Goal: Task Accomplishment & Management: Complete application form

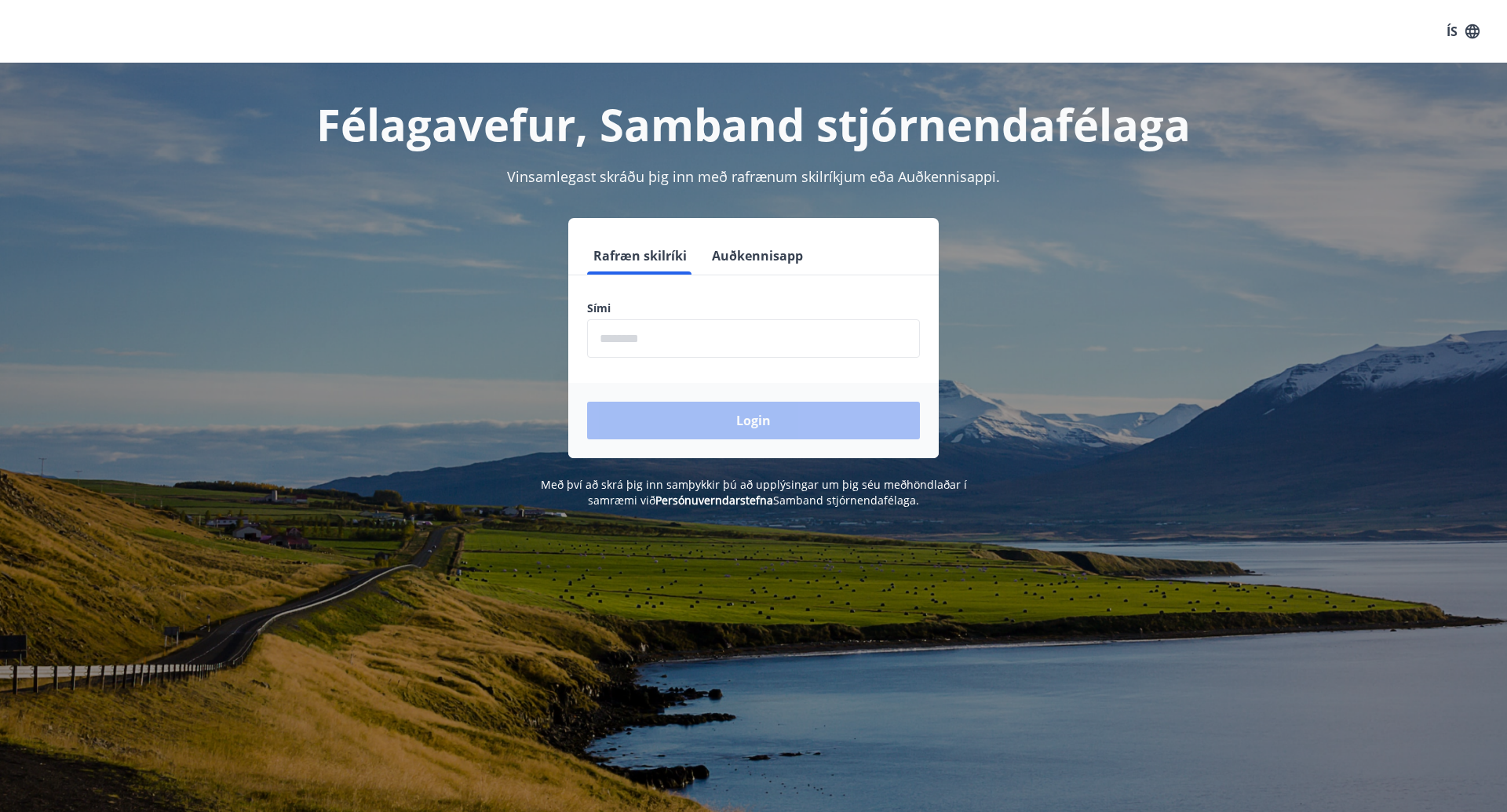
click at [663, 341] on input "phone" at bounding box center [753, 338] width 332 height 38
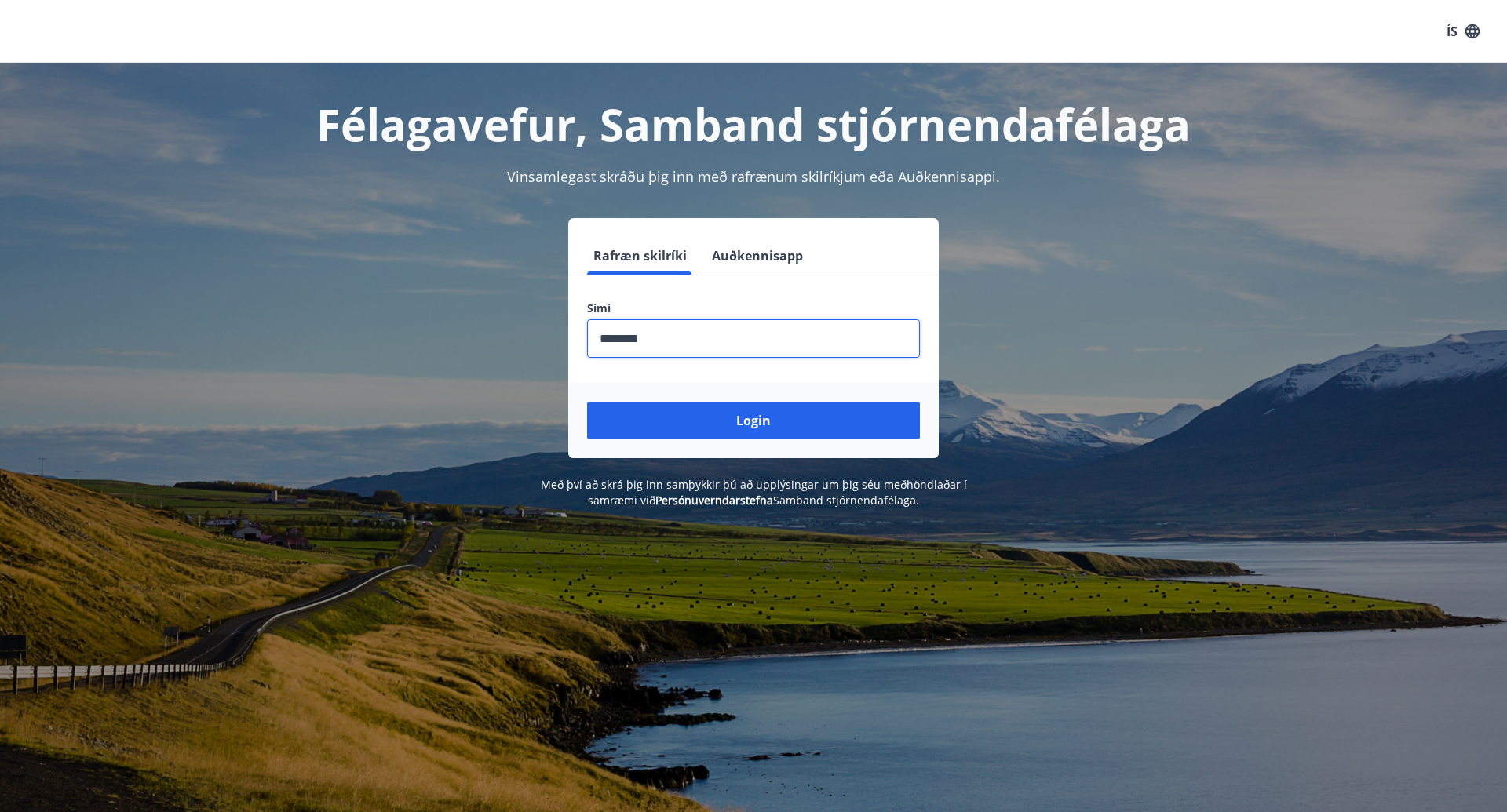
type input "********"
click at [754, 421] on button "Login" at bounding box center [753, 421] width 332 height 37
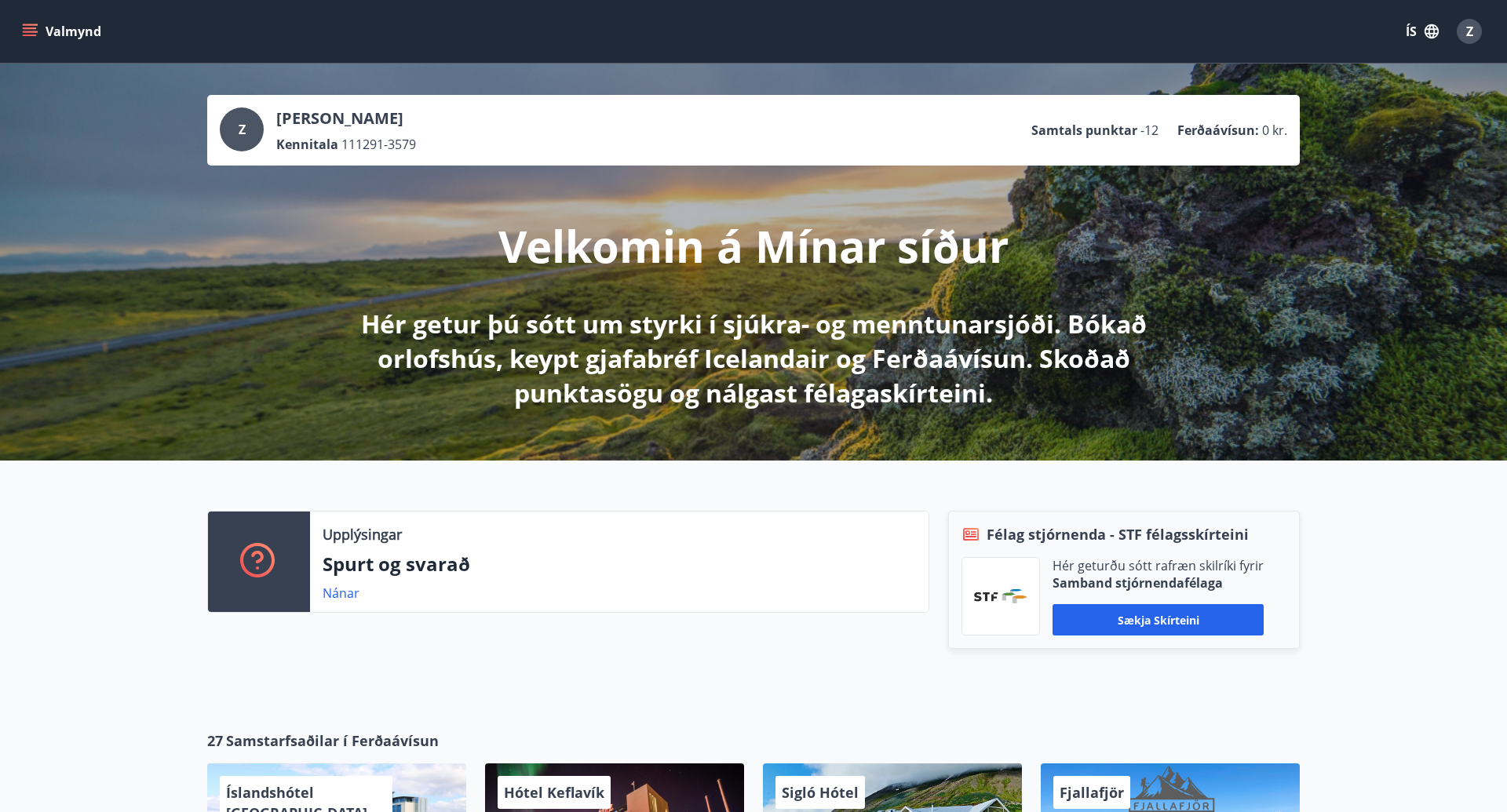
click at [32, 28] on icon "menu" at bounding box center [29, 28] width 14 height 2
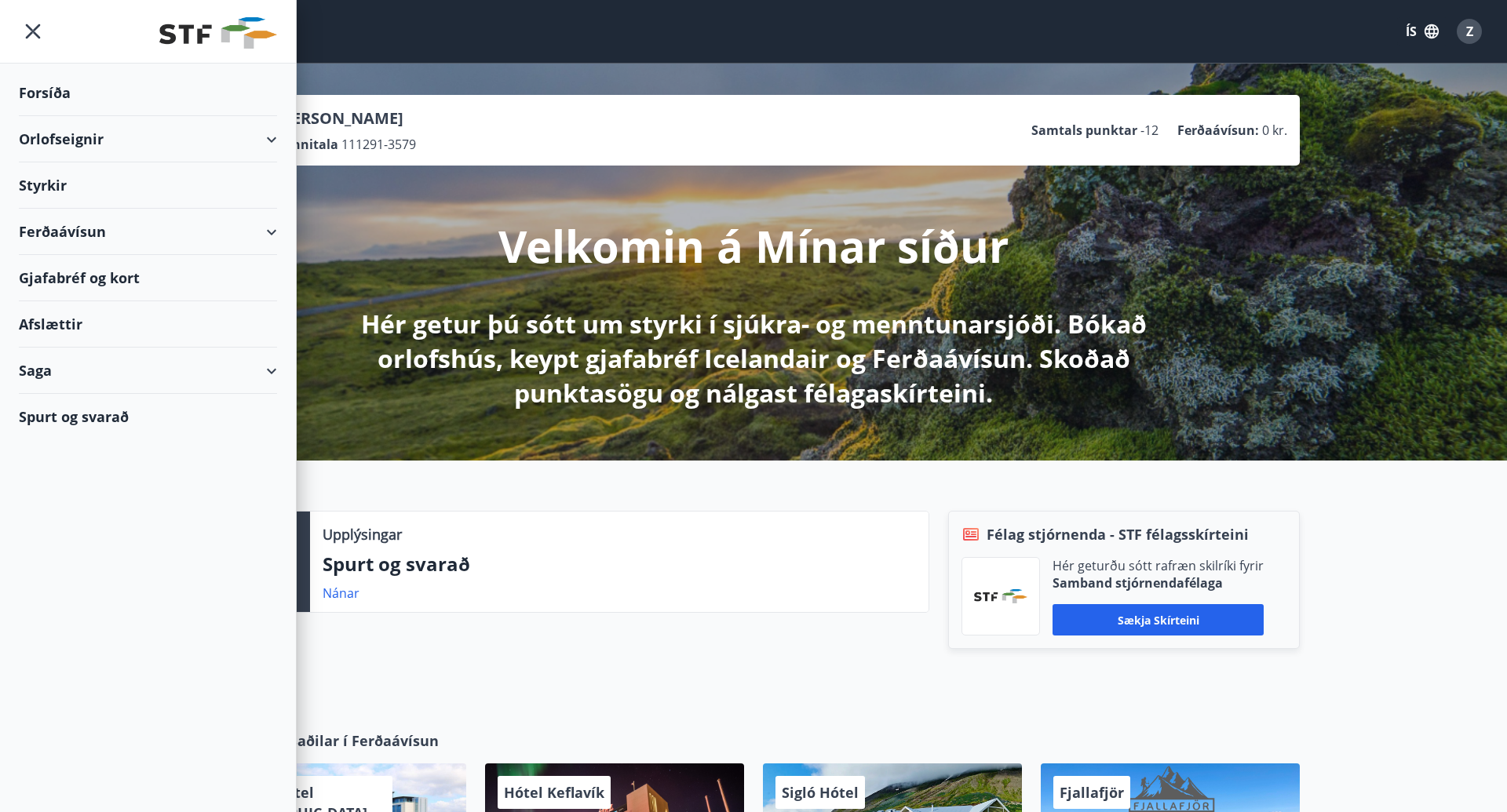
click at [273, 142] on div "Orlofseignir" at bounding box center [148, 139] width 259 height 46
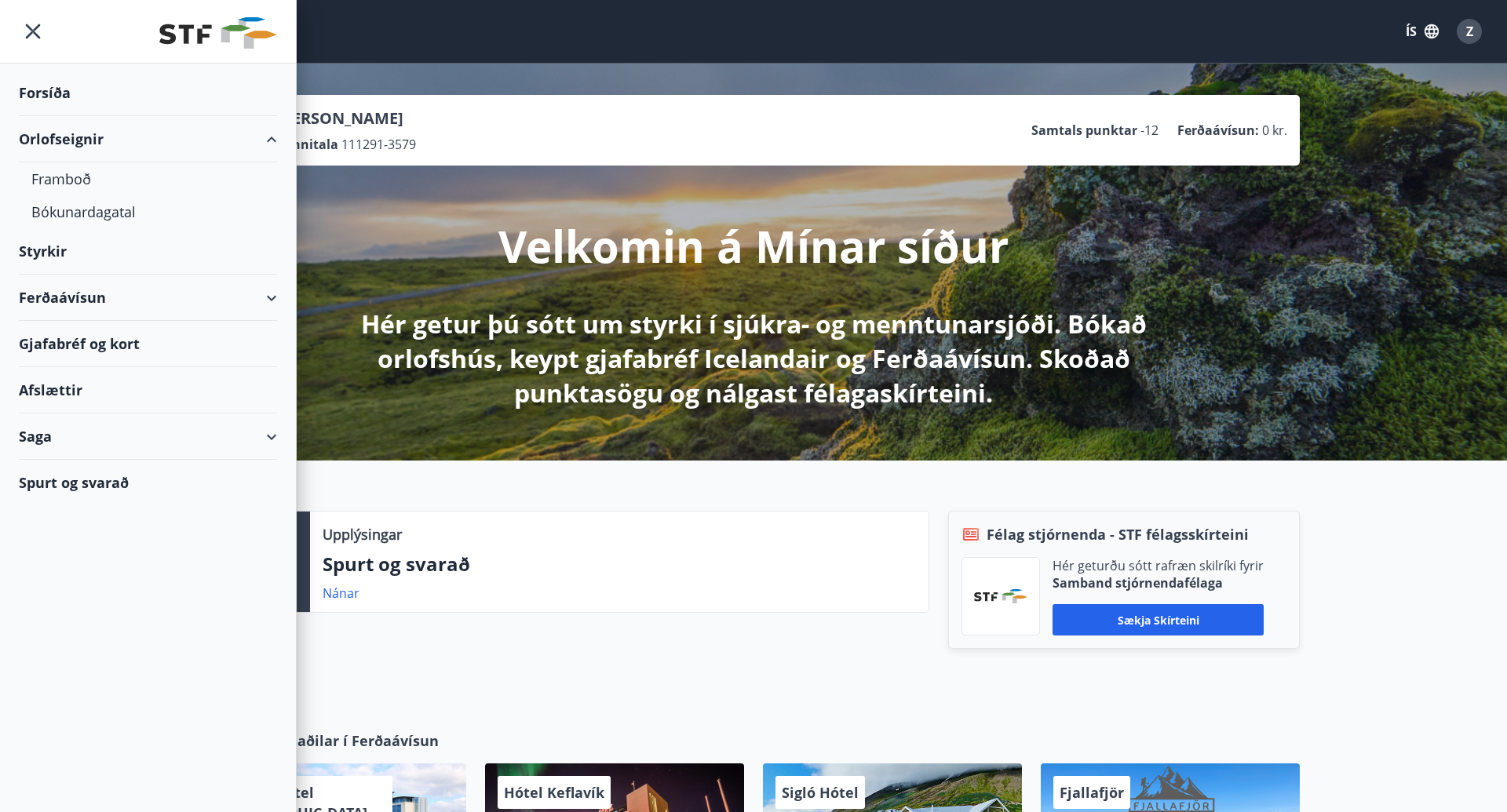
click at [46, 263] on div "Styrkir" at bounding box center [148, 251] width 259 height 46
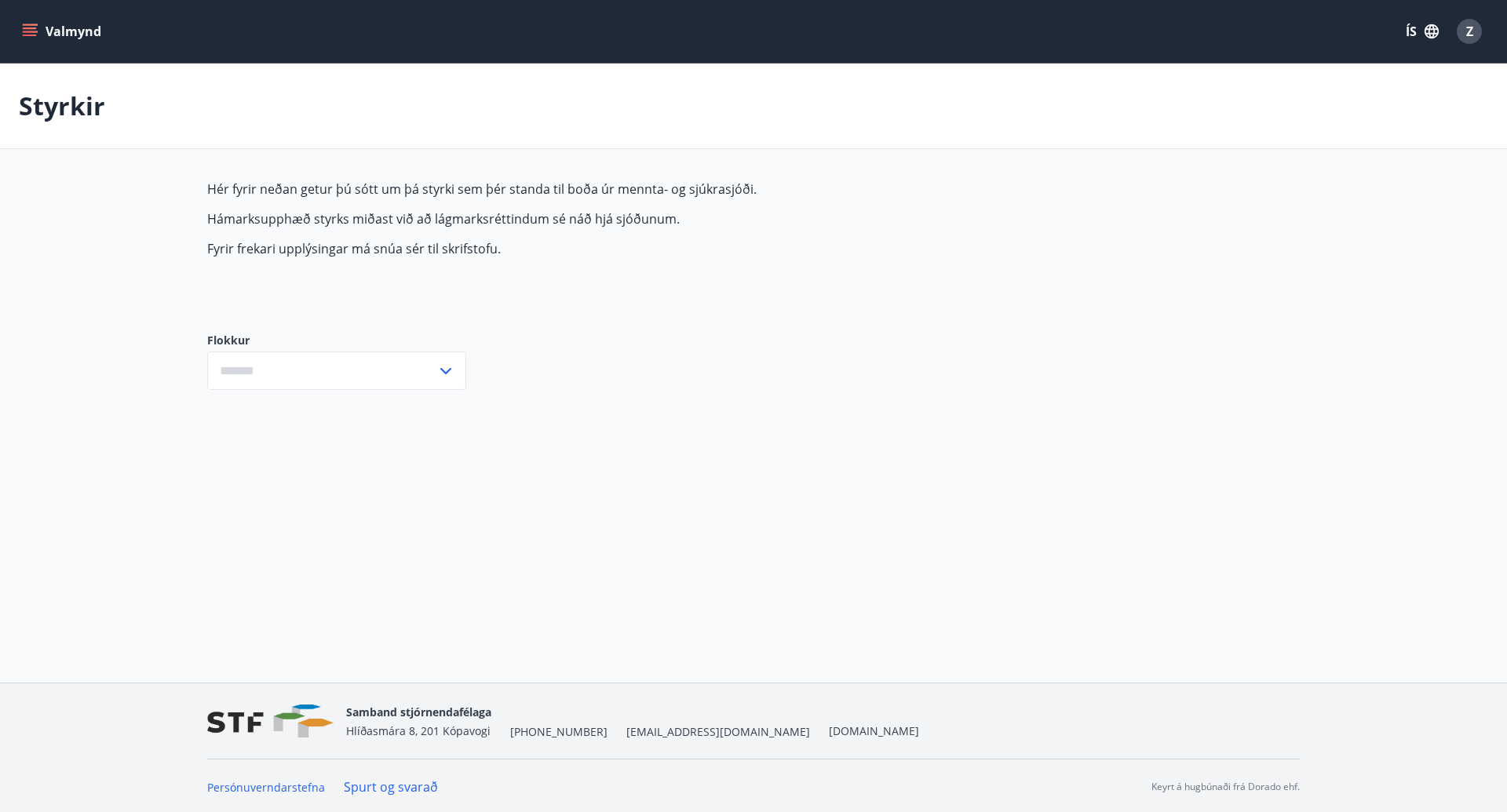
type input "***"
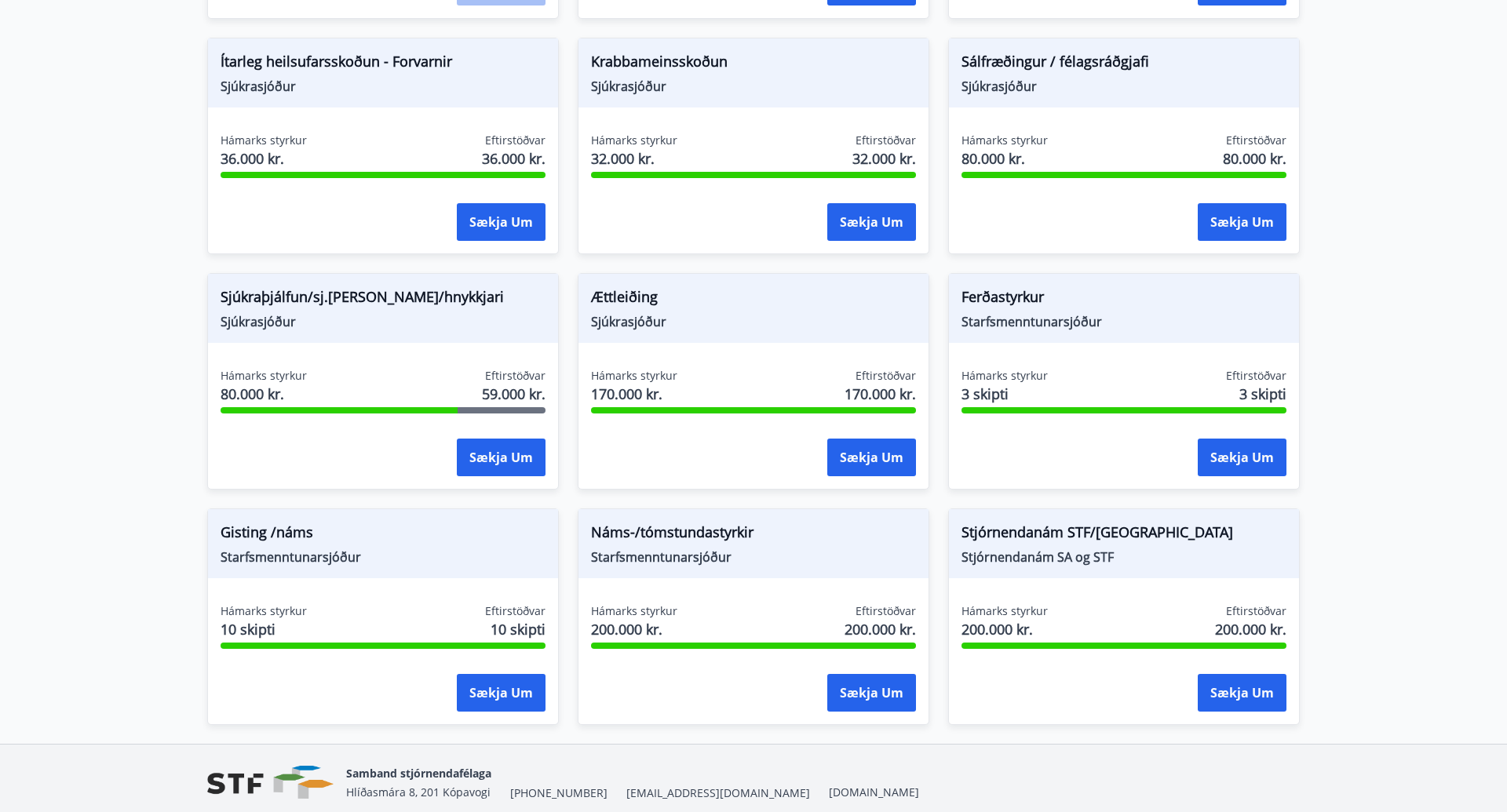
scroll to position [1058, 0]
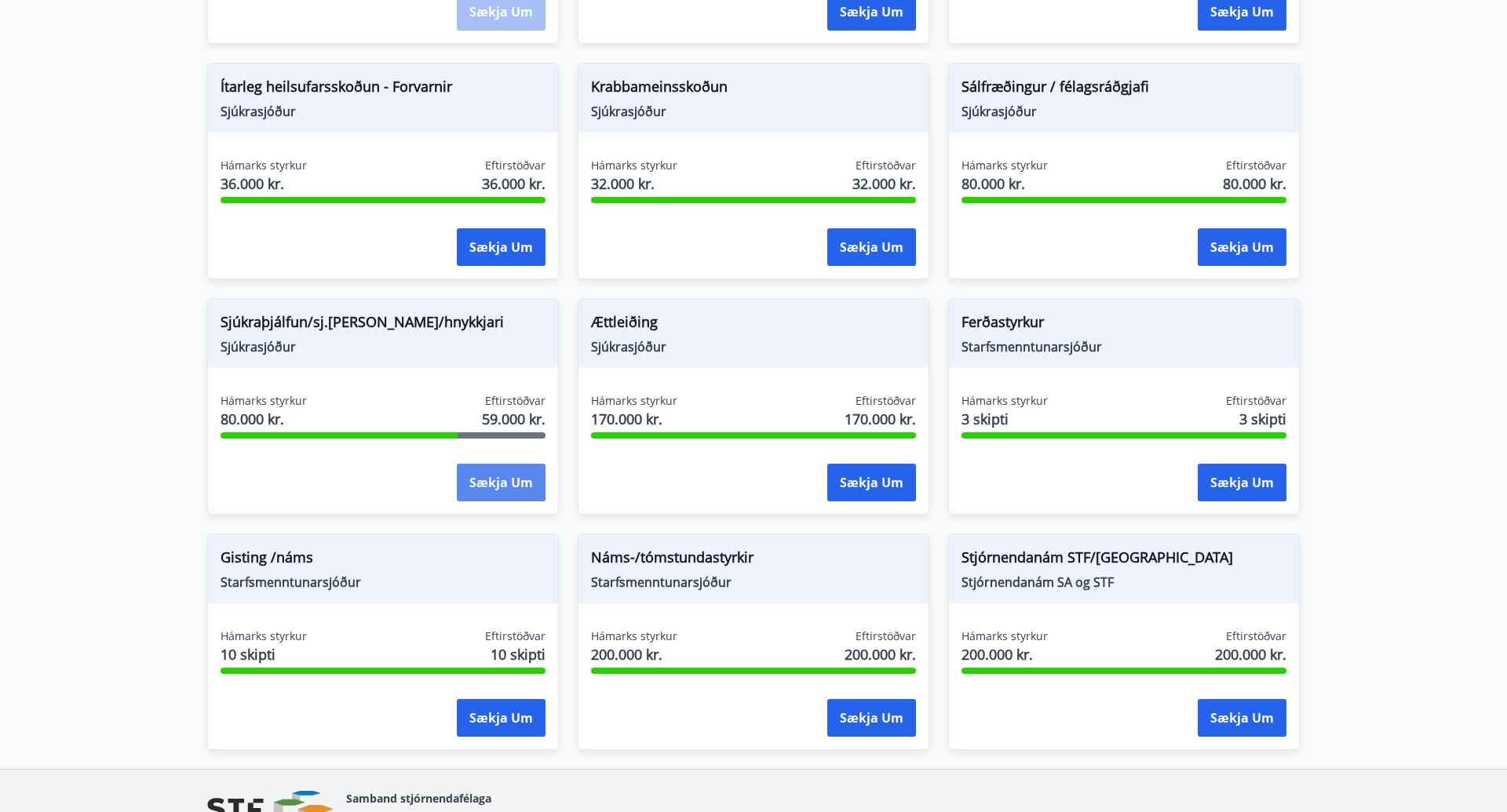
click at [494, 494] on button "Sækja um" at bounding box center [501, 482] width 89 height 37
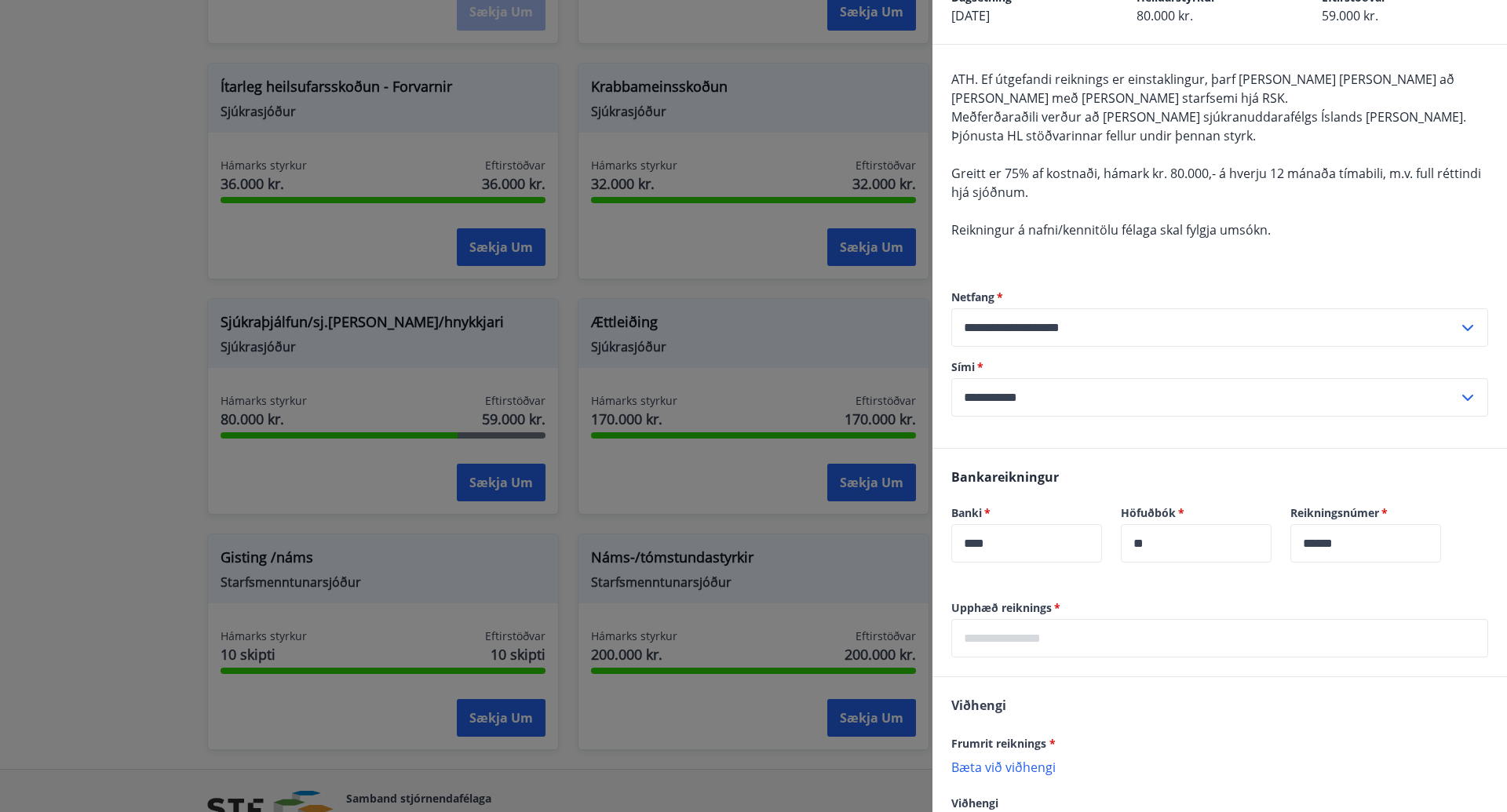
scroll to position [97, 0]
click at [1021, 614] on div "Upphæð reiknings   * ​" at bounding box center [1219, 627] width 537 height 57
click at [1011, 628] on input "text" at bounding box center [1219, 637] width 537 height 38
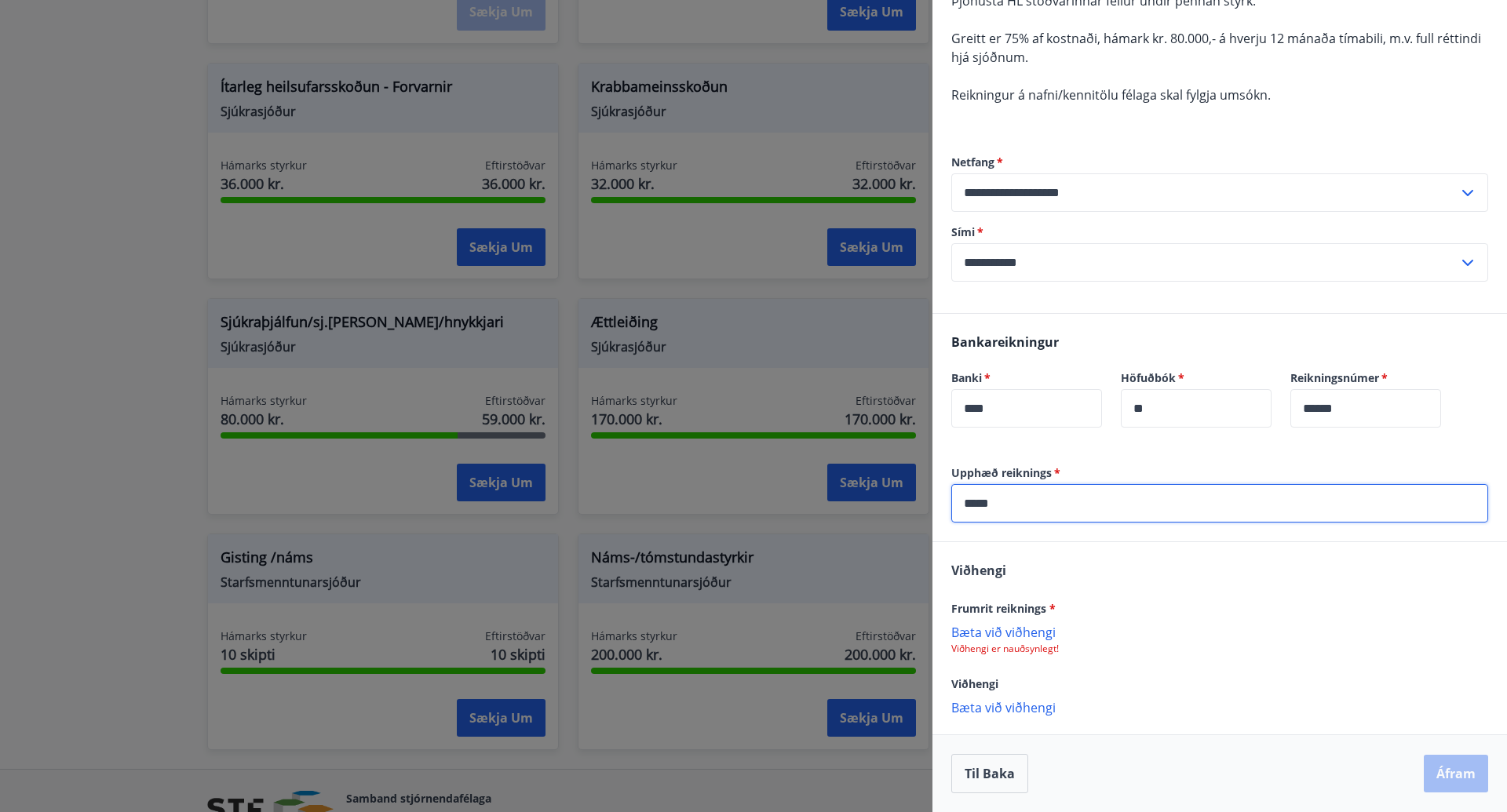
scroll to position [230, 0]
type input "*****"
click at [1030, 636] on p "Bæta við viðhengi" at bounding box center [1219, 631] width 537 height 16
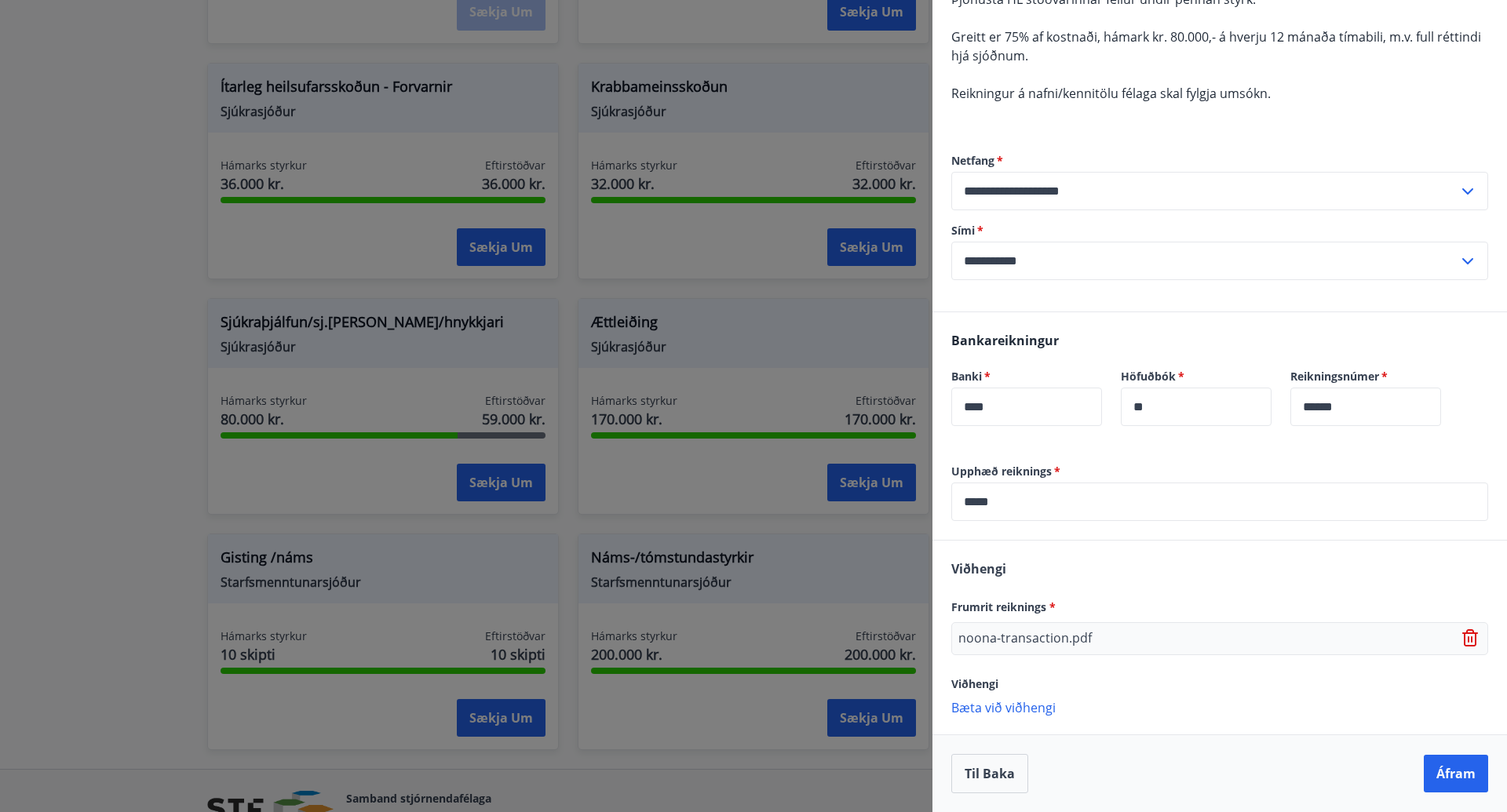
scroll to position [232, 0]
click at [1012, 711] on p "Bæta við viðhengi" at bounding box center [1219, 707] width 537 height 16
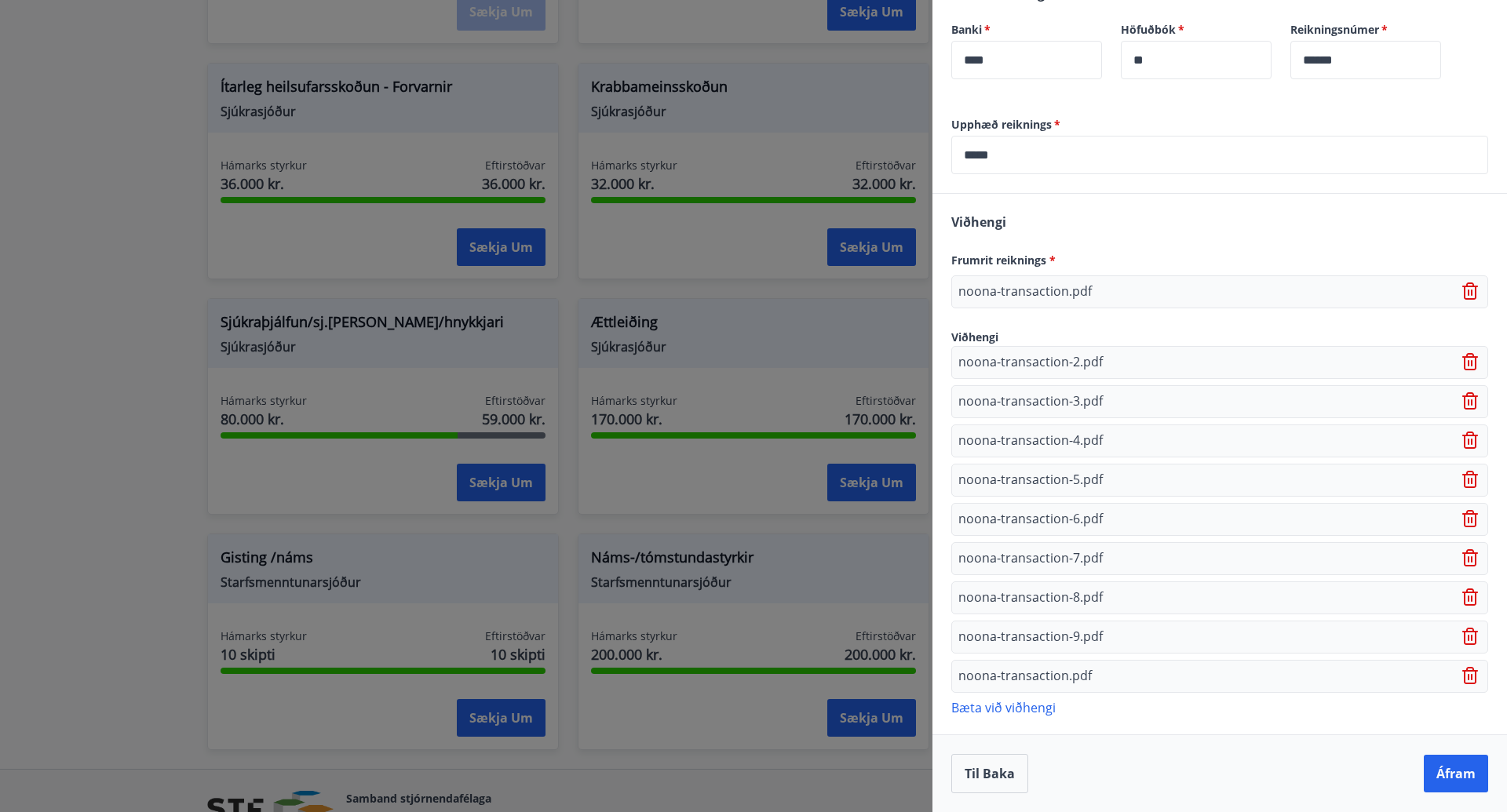
scroll to position [580, 0]
click at [1433, 769] on button "Áfram" at bounding box center [1455, 774] width 65 height 37
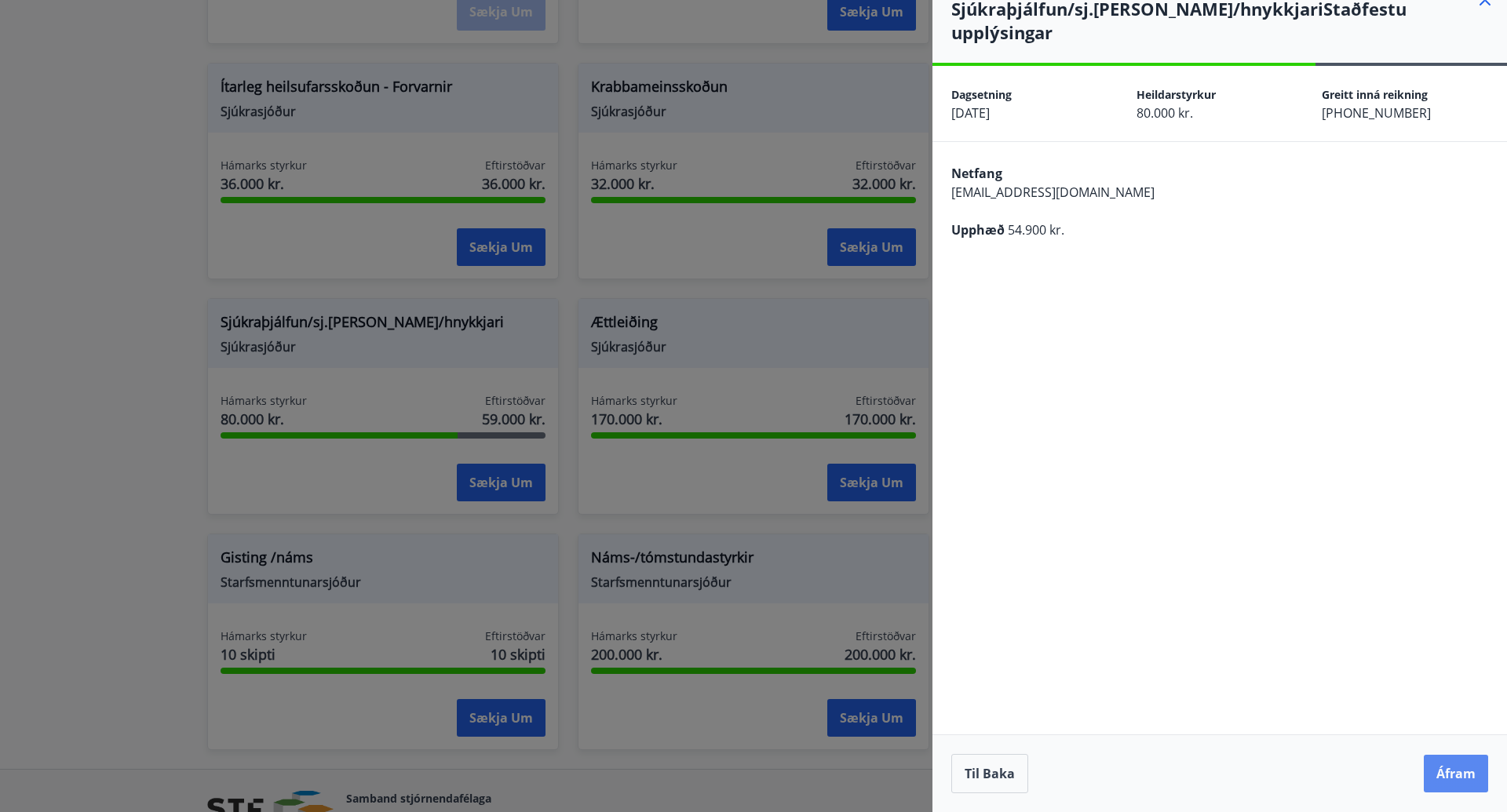
click at [1462, 200] on div "**********" at bounding box center [1220, 438] width 575 height 746
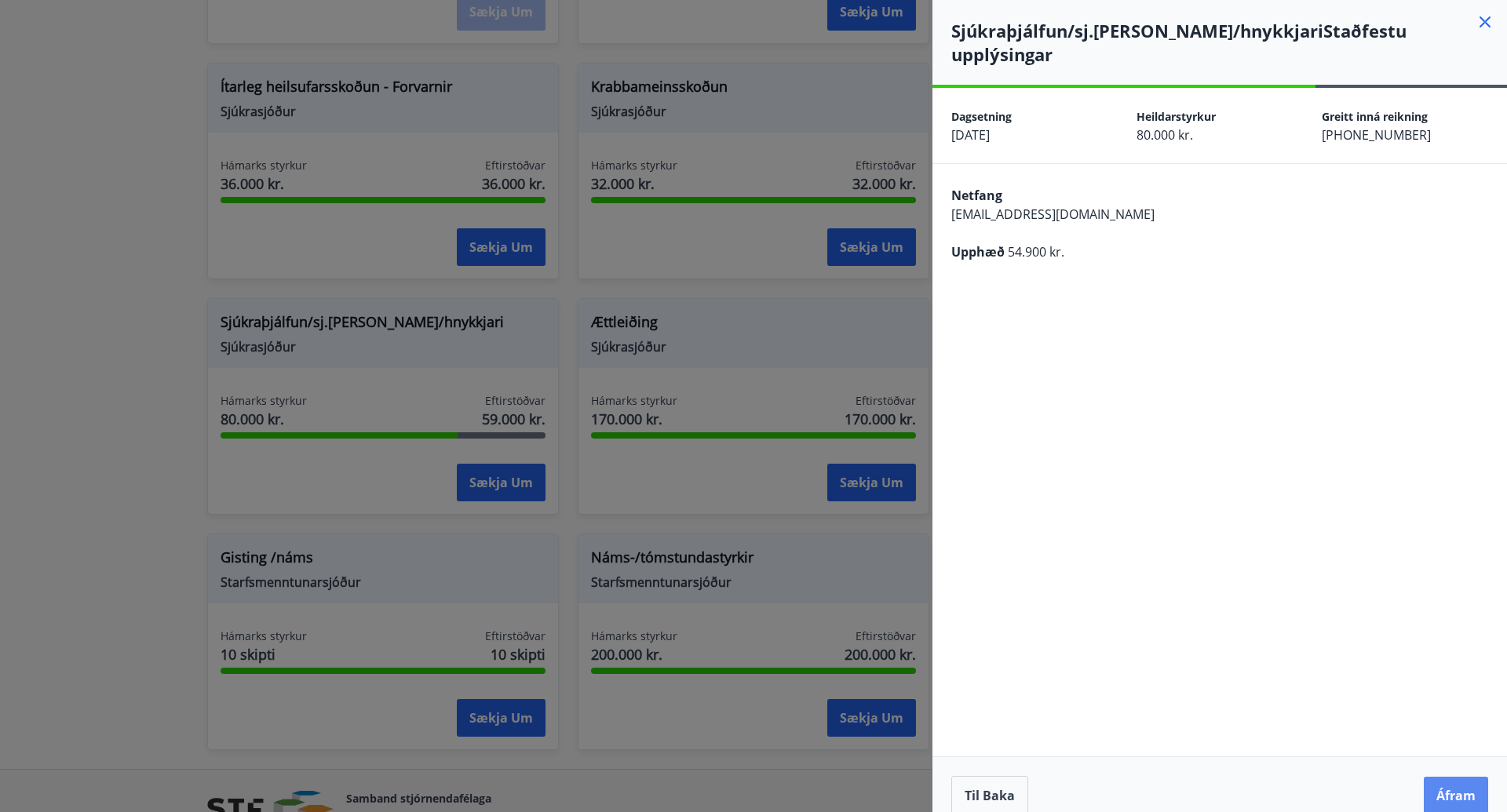
click at [1441, 777] on button "Áfram" at bounding box center [1455, 796] width 65 height 37
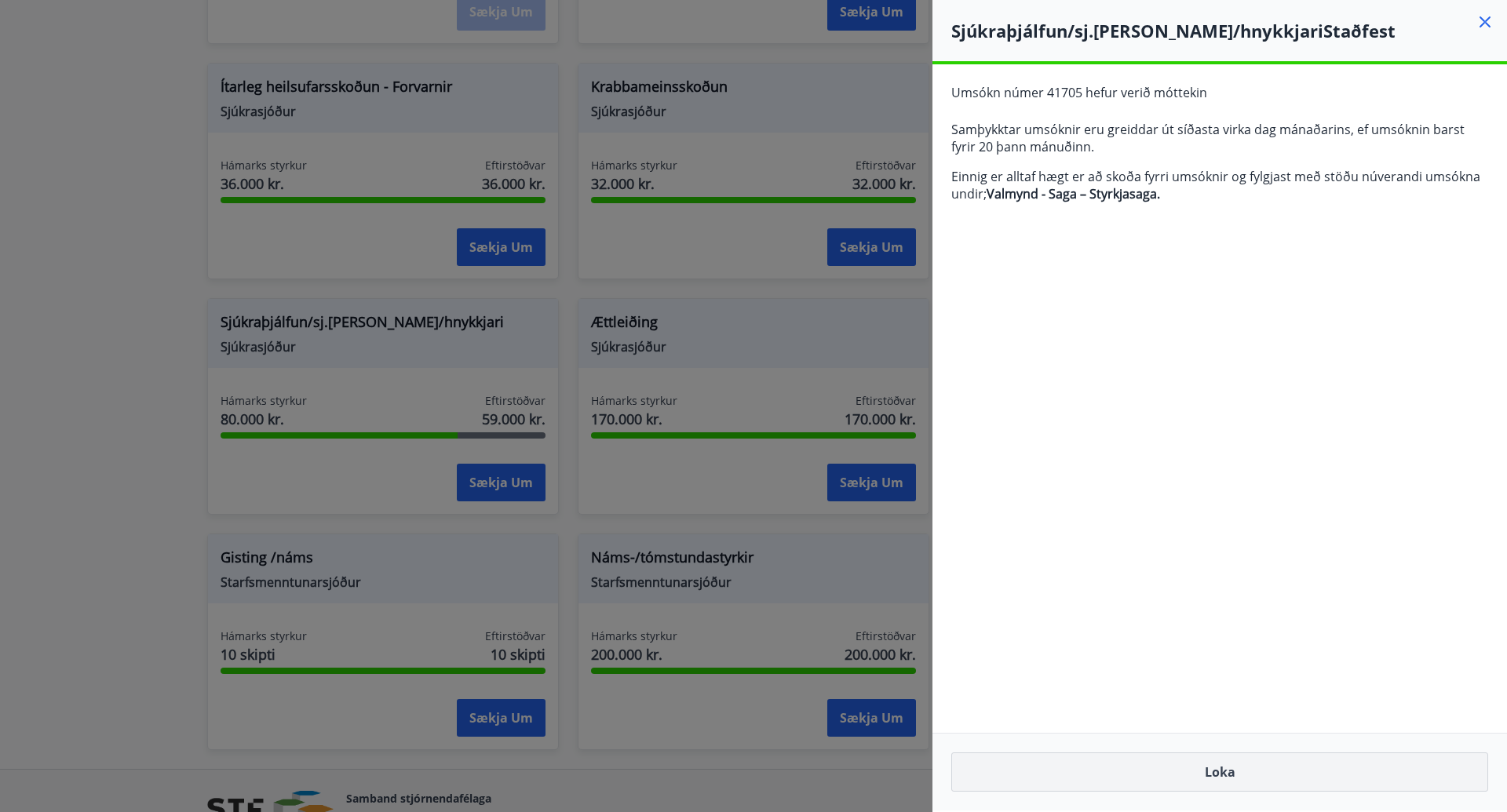
click at [1157, 768] on button "Loka" at bounding box center [1219, 773] width 537 height 39
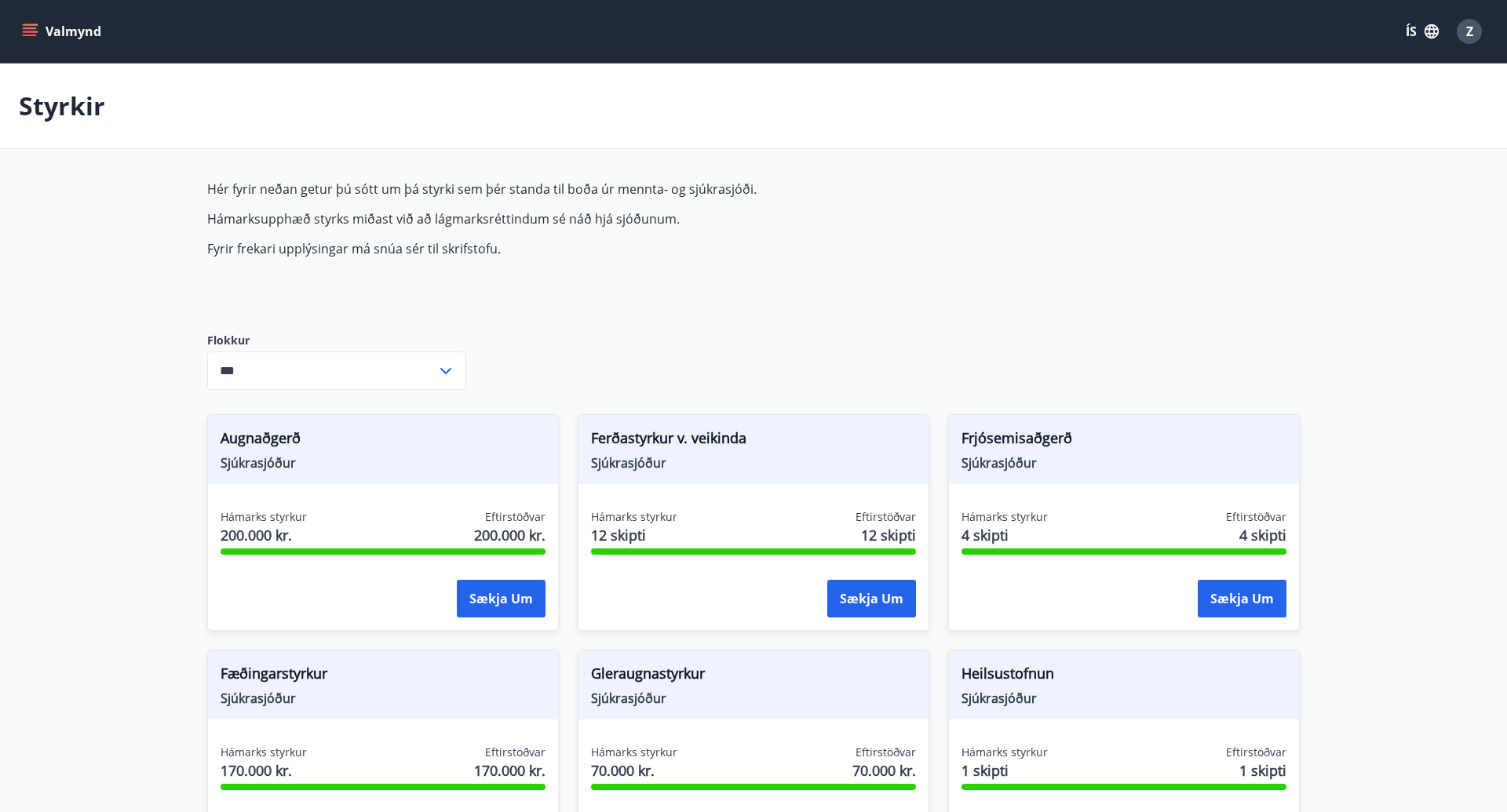
click at [76, 24] on button "Valmynd" at bounding box center [63, 31] width 89 height 28
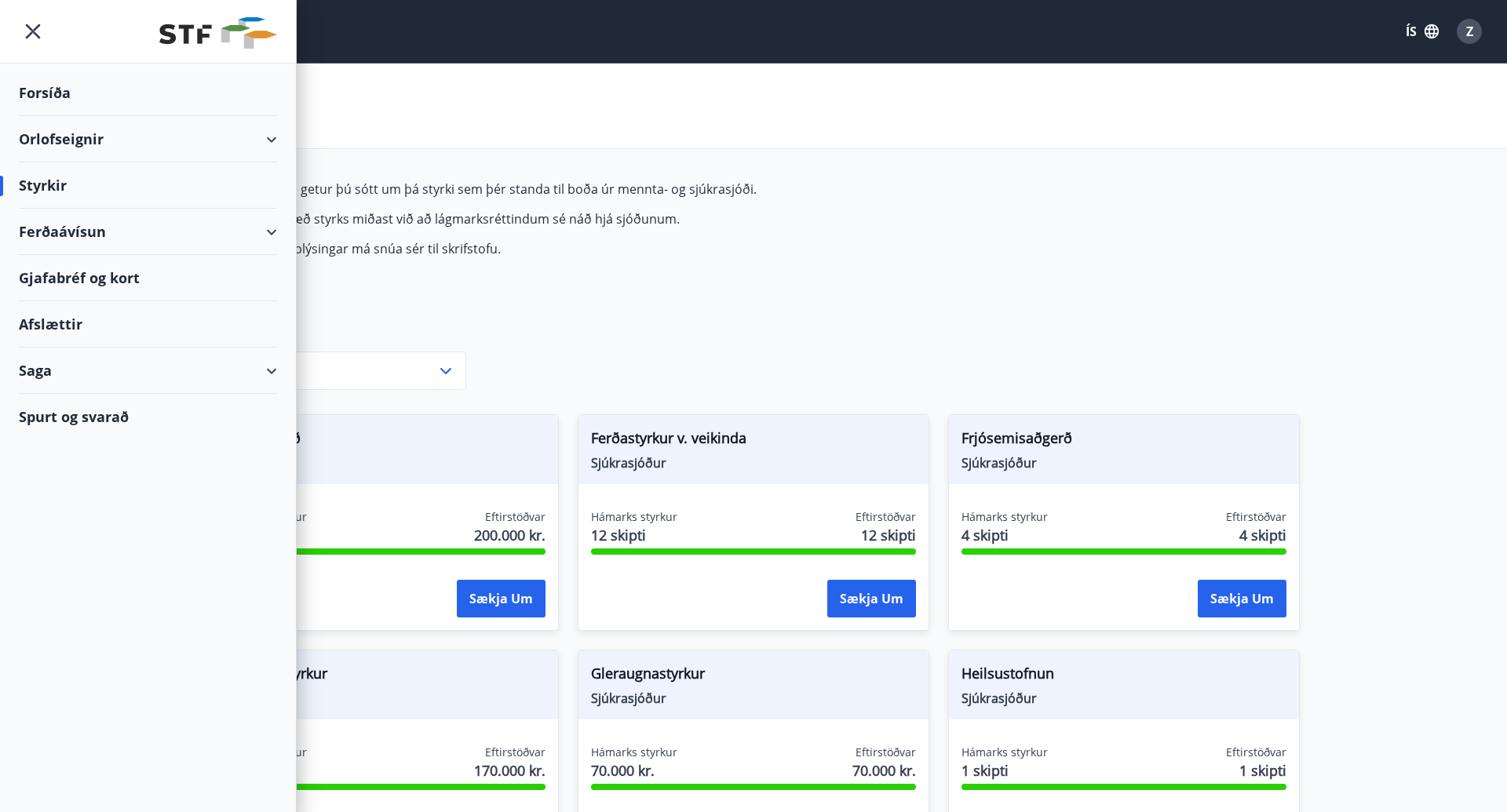
click at [58, 91] on div "Forsíða" at bounding box center [148, 93] width 259 height 46
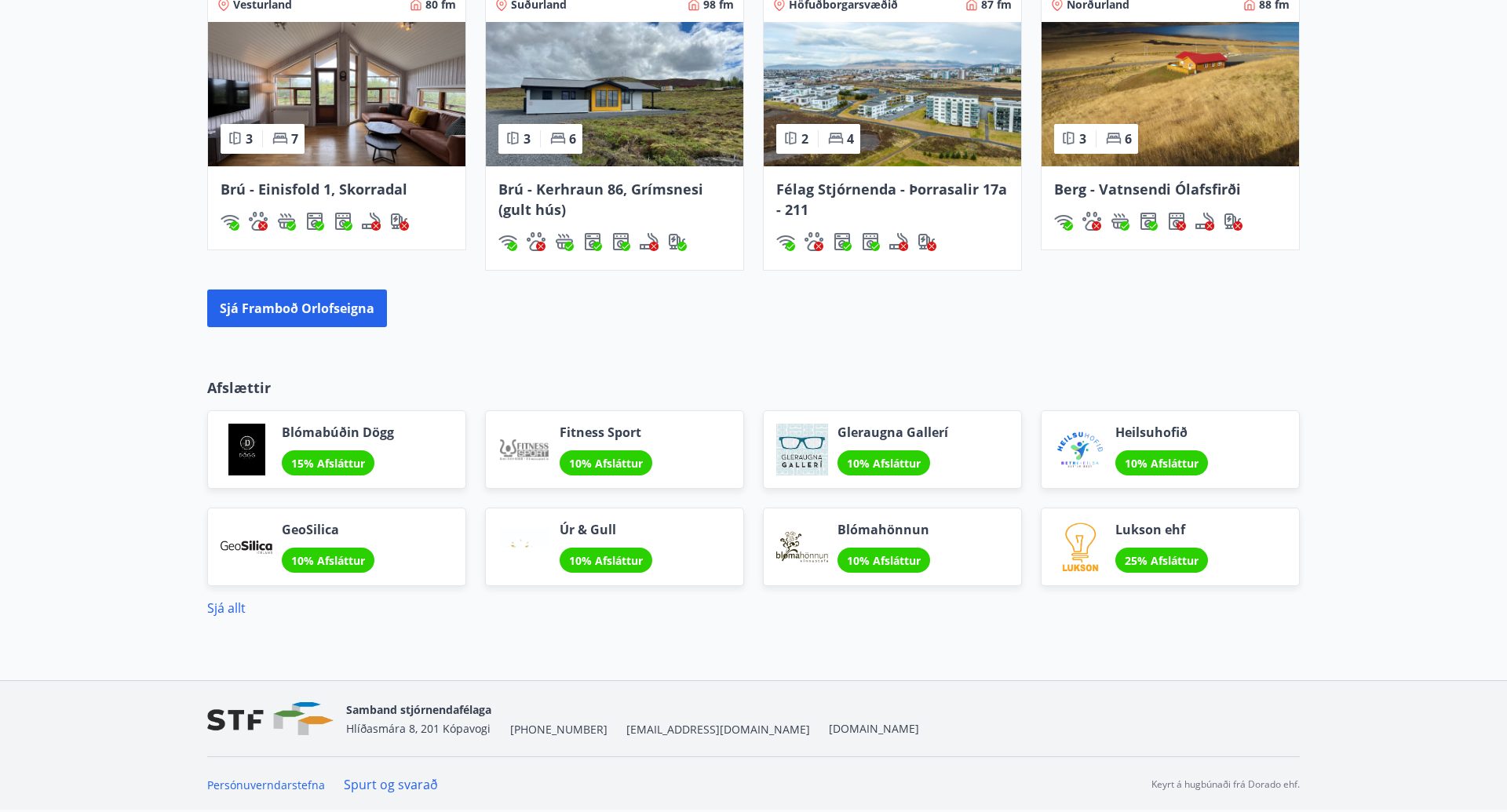
scroll to position [1141, 0]
drag, startPoint x: 655, startPoint y: 735, endPoint x: 607, endPoint y: 731, distance: 48.2
click at [607, 731] on div "Samband stjórnendafélaga [STREET_ADDRESS] [PHONE_NUMBER] [EMAIL_ADDRESS][DOMAIN…" at bounding box center [633, 719] width 573 height 37
copy span "[EMAIL_ADDRESS][DOMAIN_NAME]"
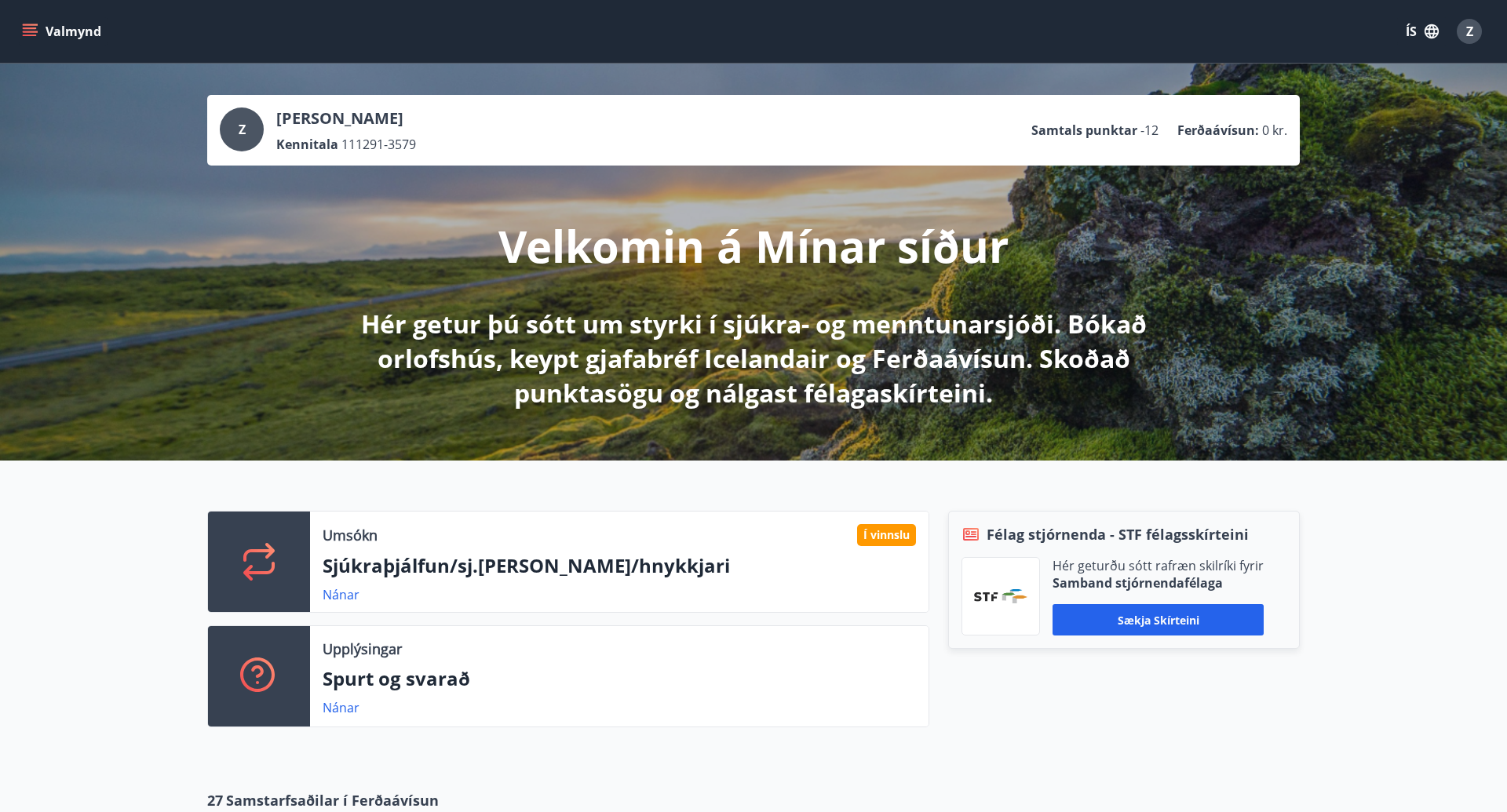
scroll to position [0, 0]
